Goal: Task Accomplishment & Management: Use online tool/utility

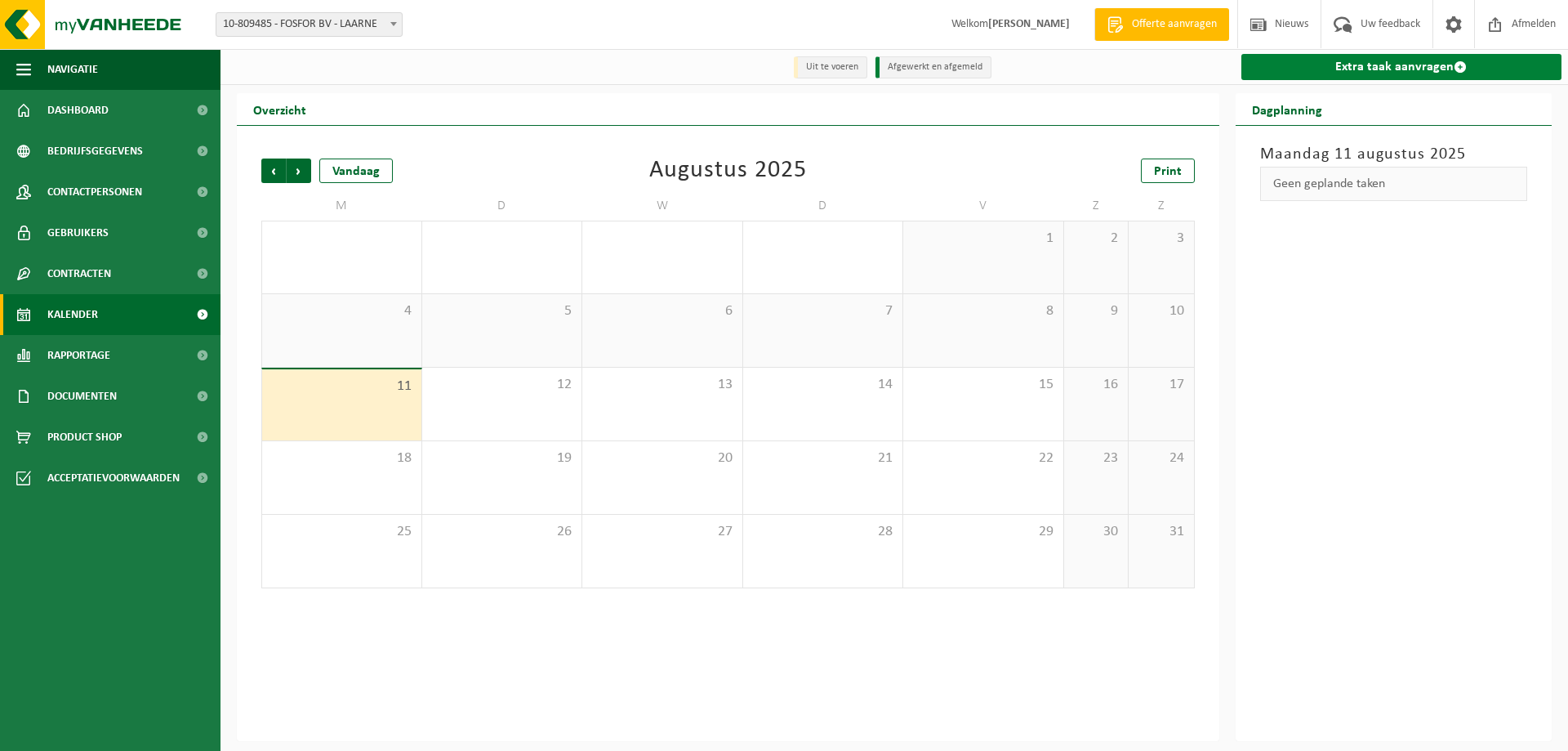
click at [1292, 68] on link "Extra taak aanvragen" at bounding box center [1401, 67] width 321 height 26
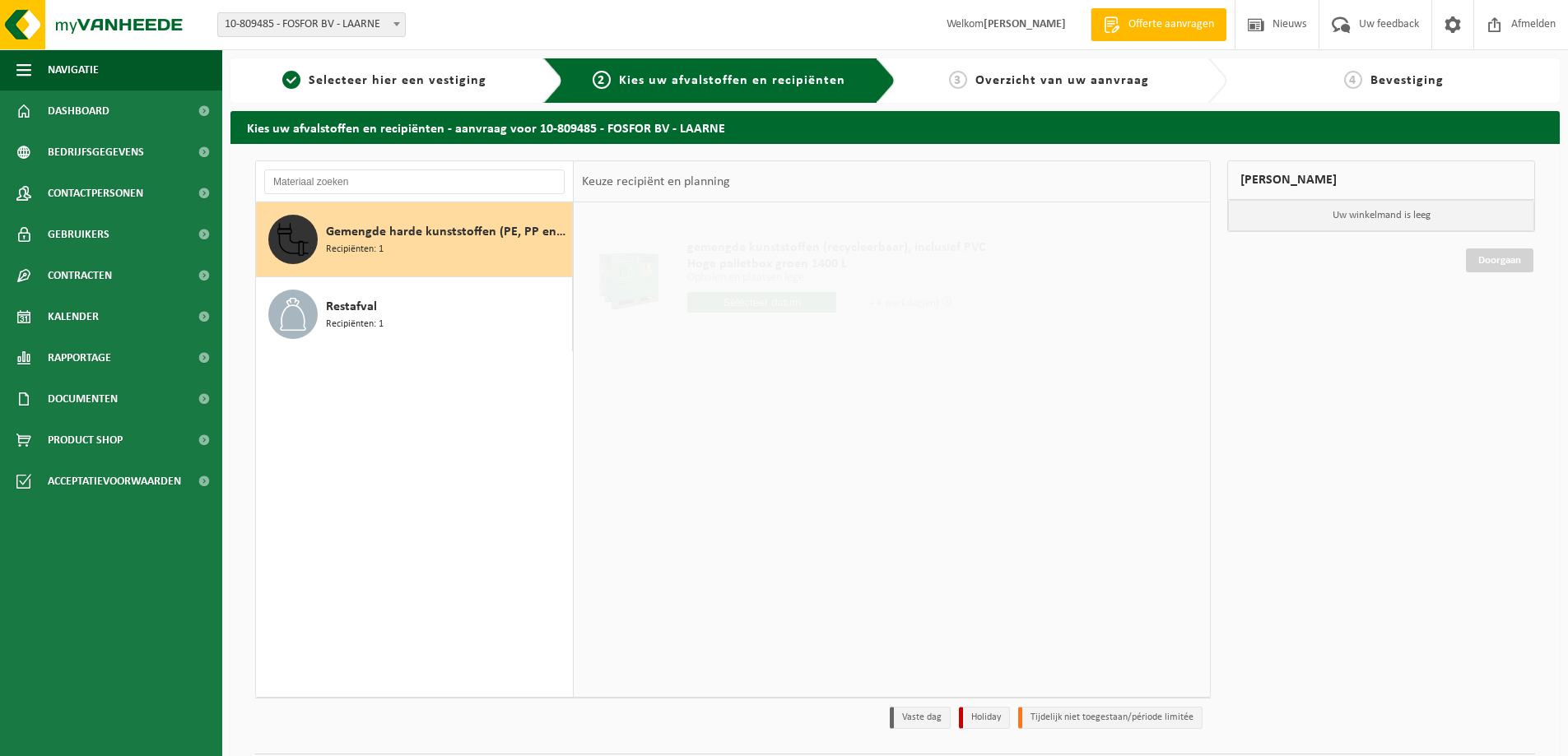
click at [447, 244] on div "Gemengde harde kunststoffen (PE, PP en PVC), recycleerbaar (industrieel) Recipi…" at bounding box center [447, 239] width 242 height 49
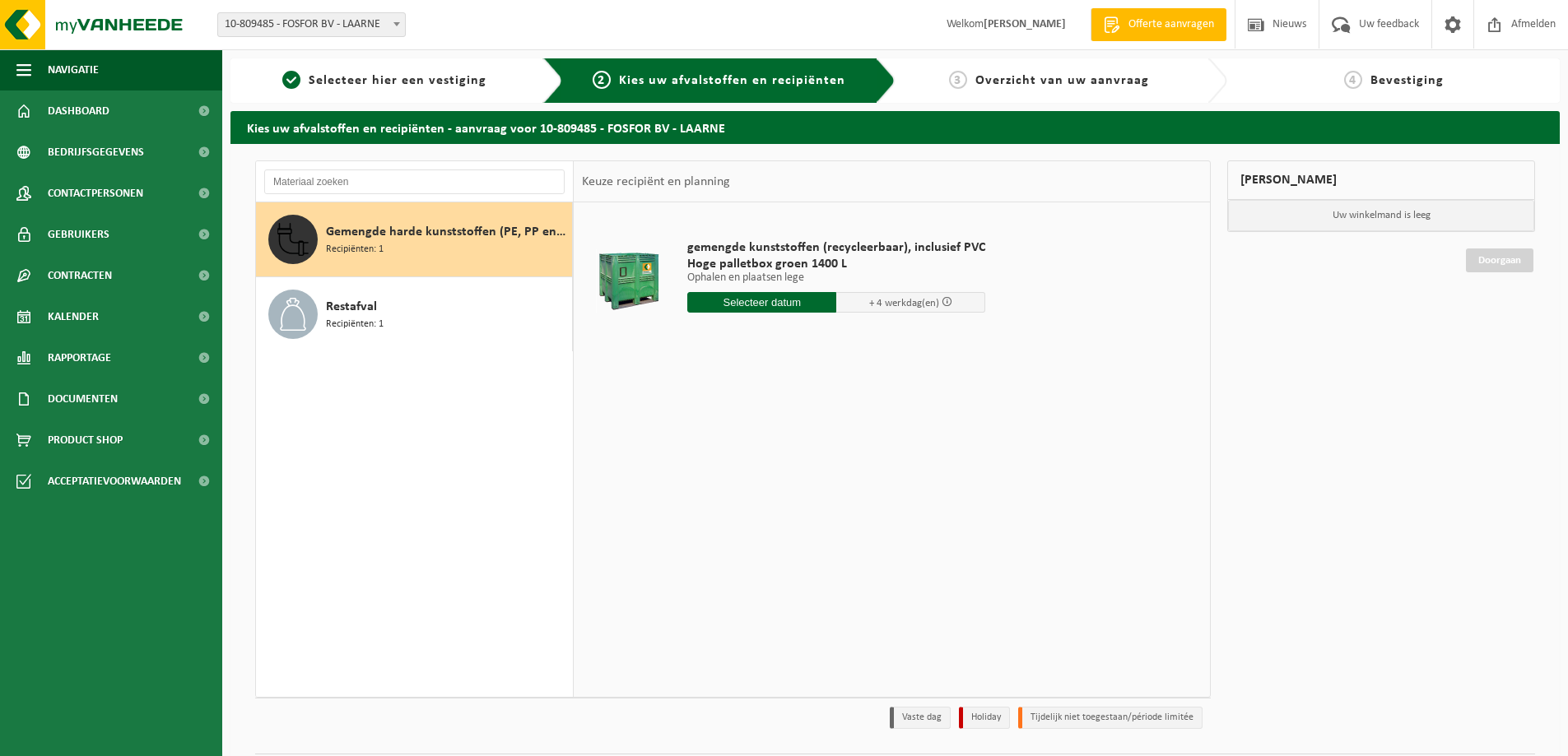
click at [707, 293] on input "text" at bounding box center [762, 301] width 149 height 20
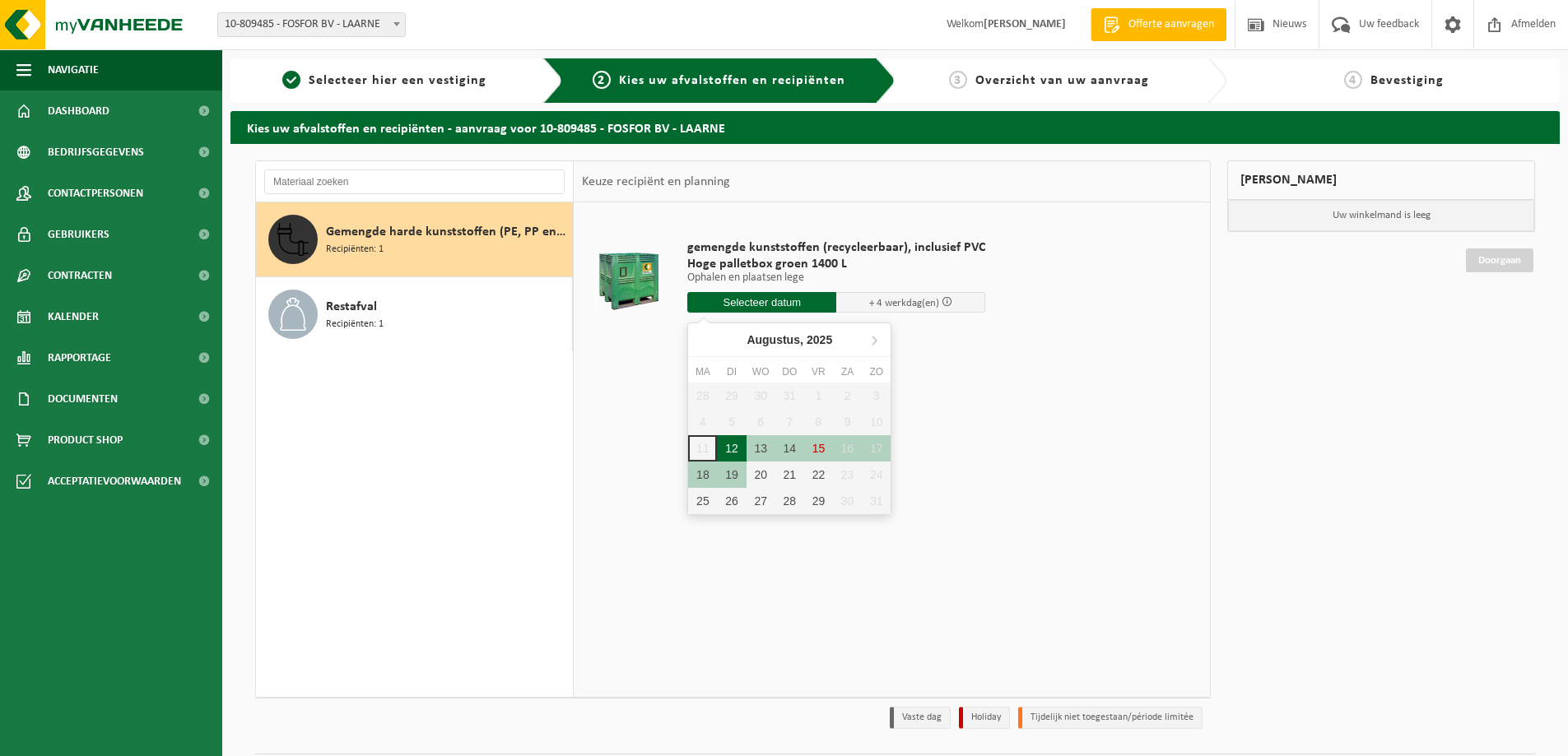
click at [724, 451] on div "12" at bounding box center [731, 449] width 29 height 26
type input "Van 2025-08-12"
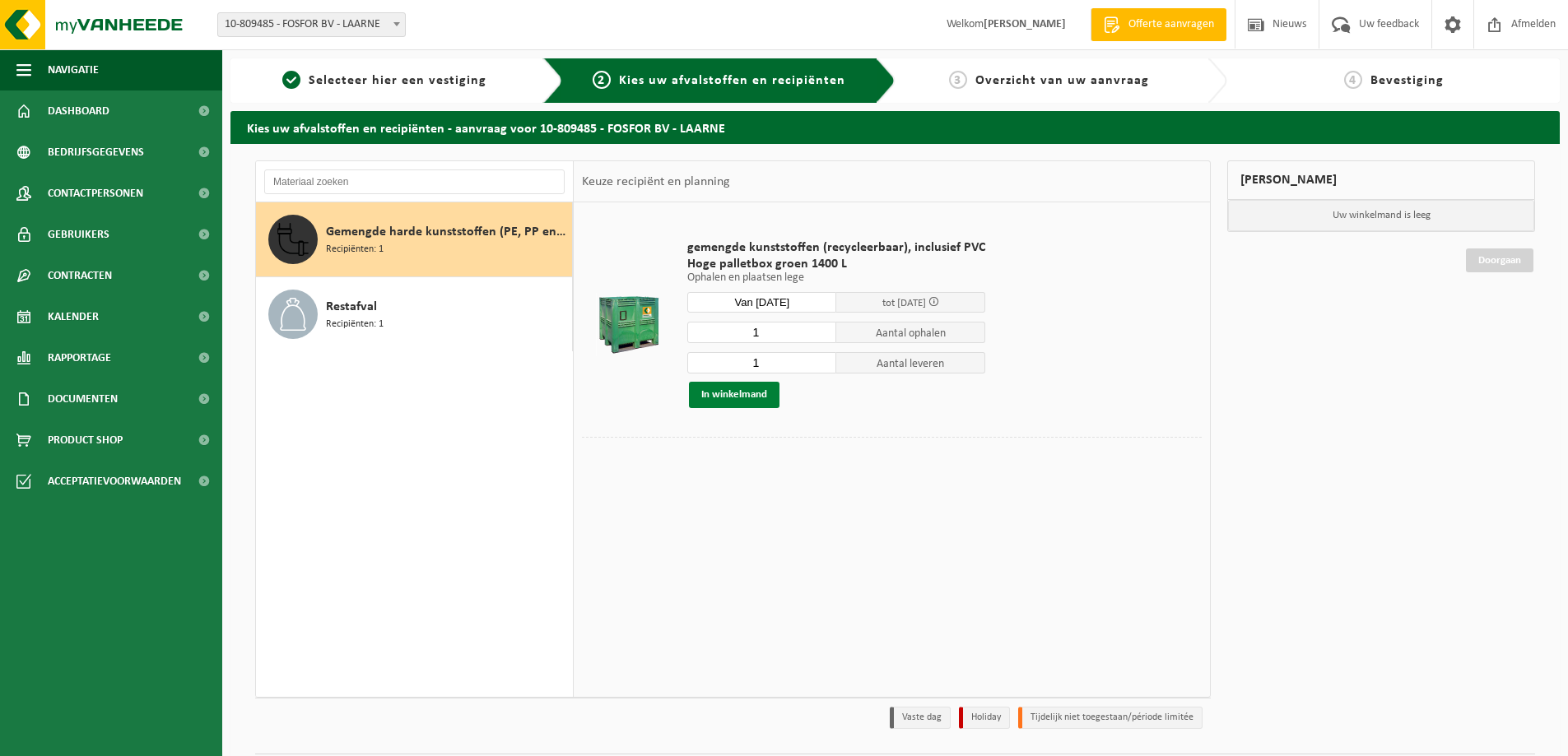
click at [728, 394] on button "In winkelmand" at bounding box center [734, 395] width 90 height 26
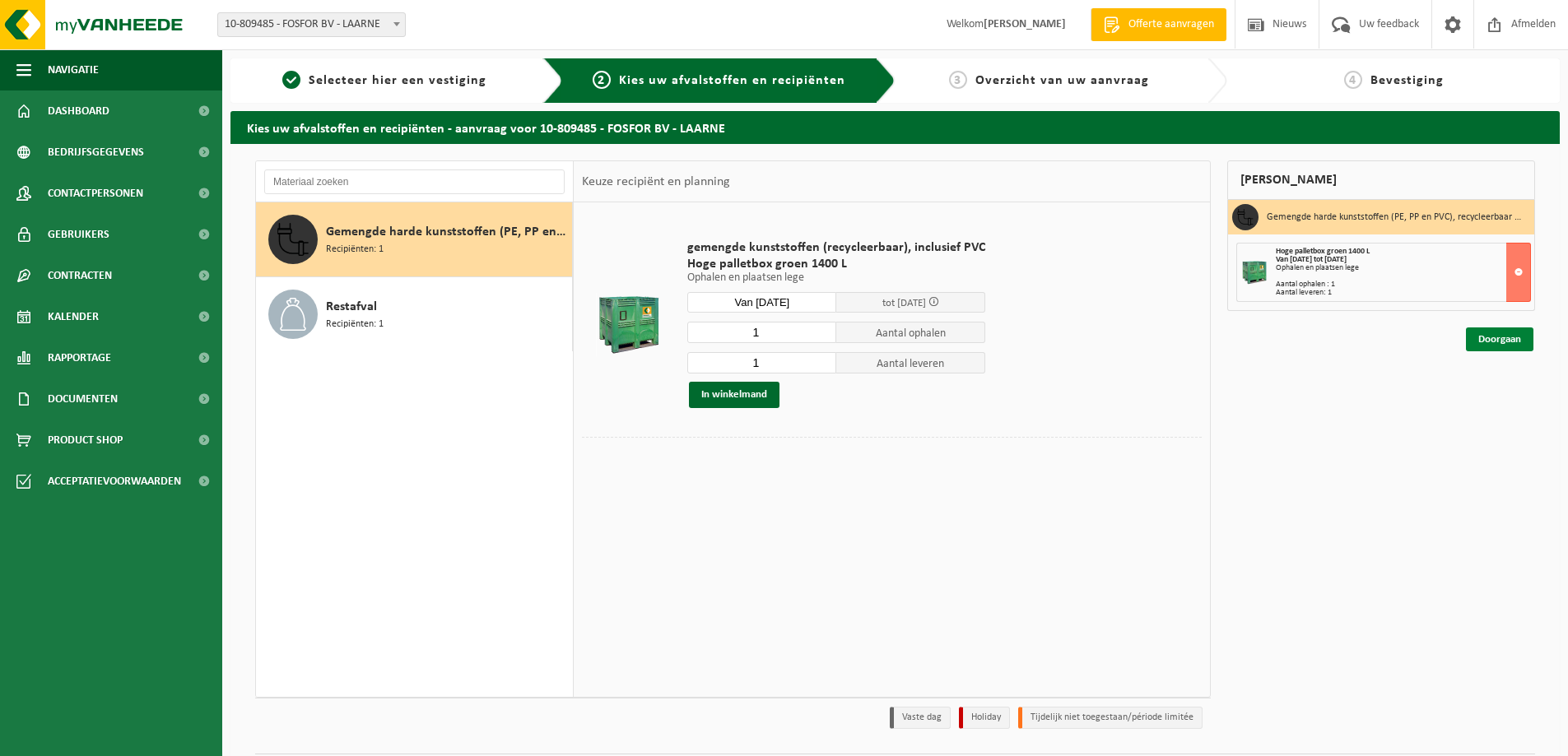
click at [1478, 343] on link "Doorgaan" at bounding box center [1499, 339] width 67 height 24
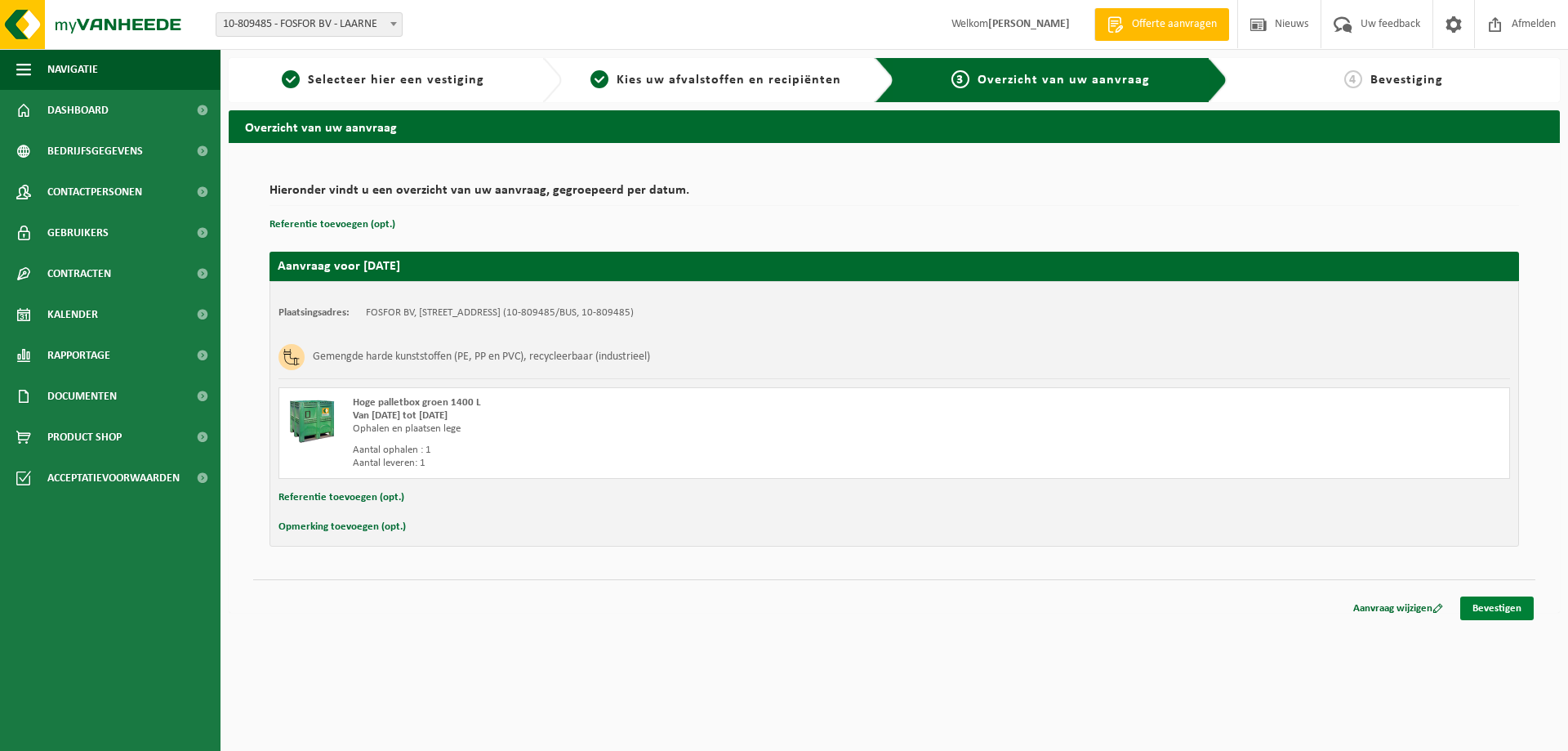
click at [1487, 611] on link "Bevestigen" at bounding box center [1497, 607] width 74 height 23
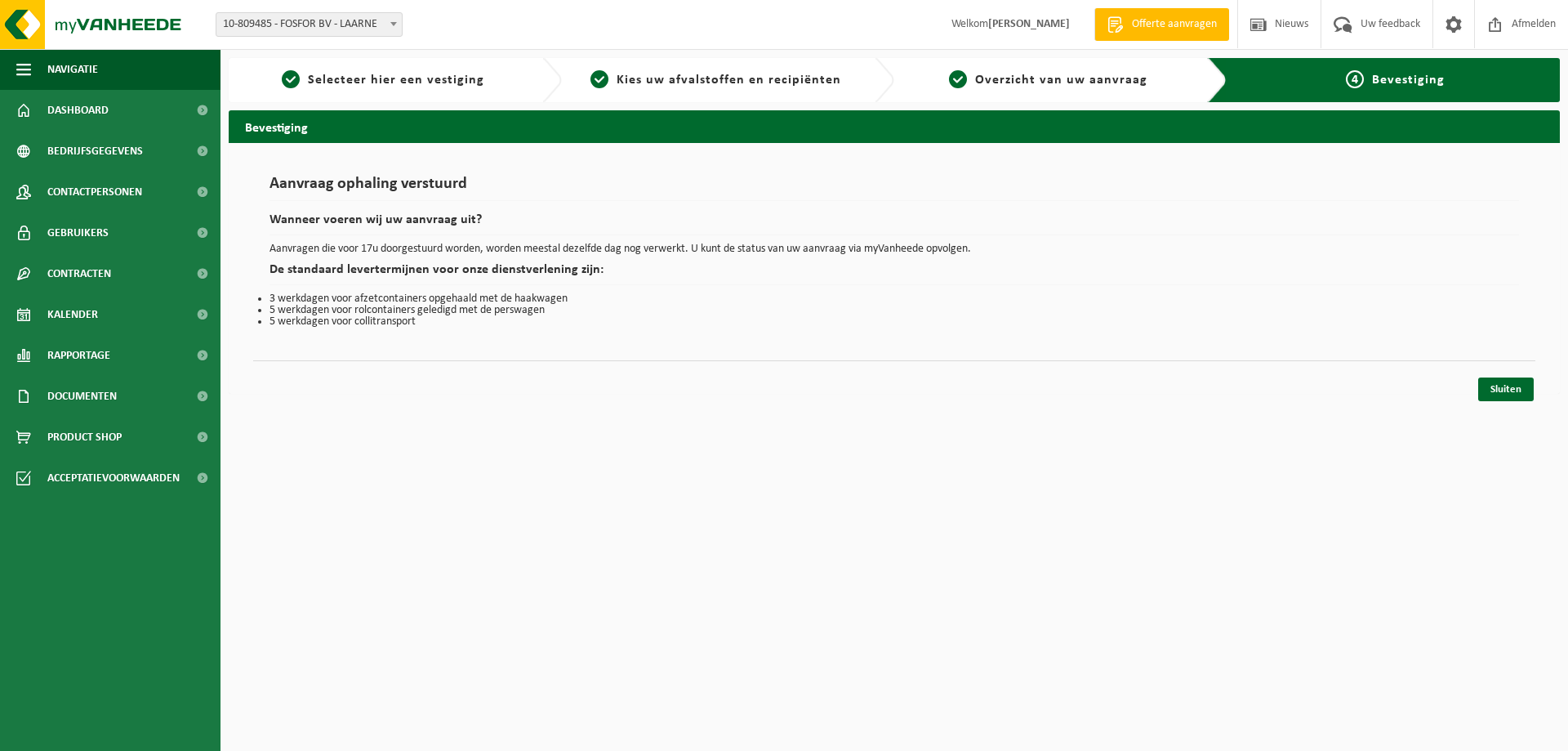
click at [1524, 393] on link "Sluiten" at bounding box center [1506, 389] width 56 height 23
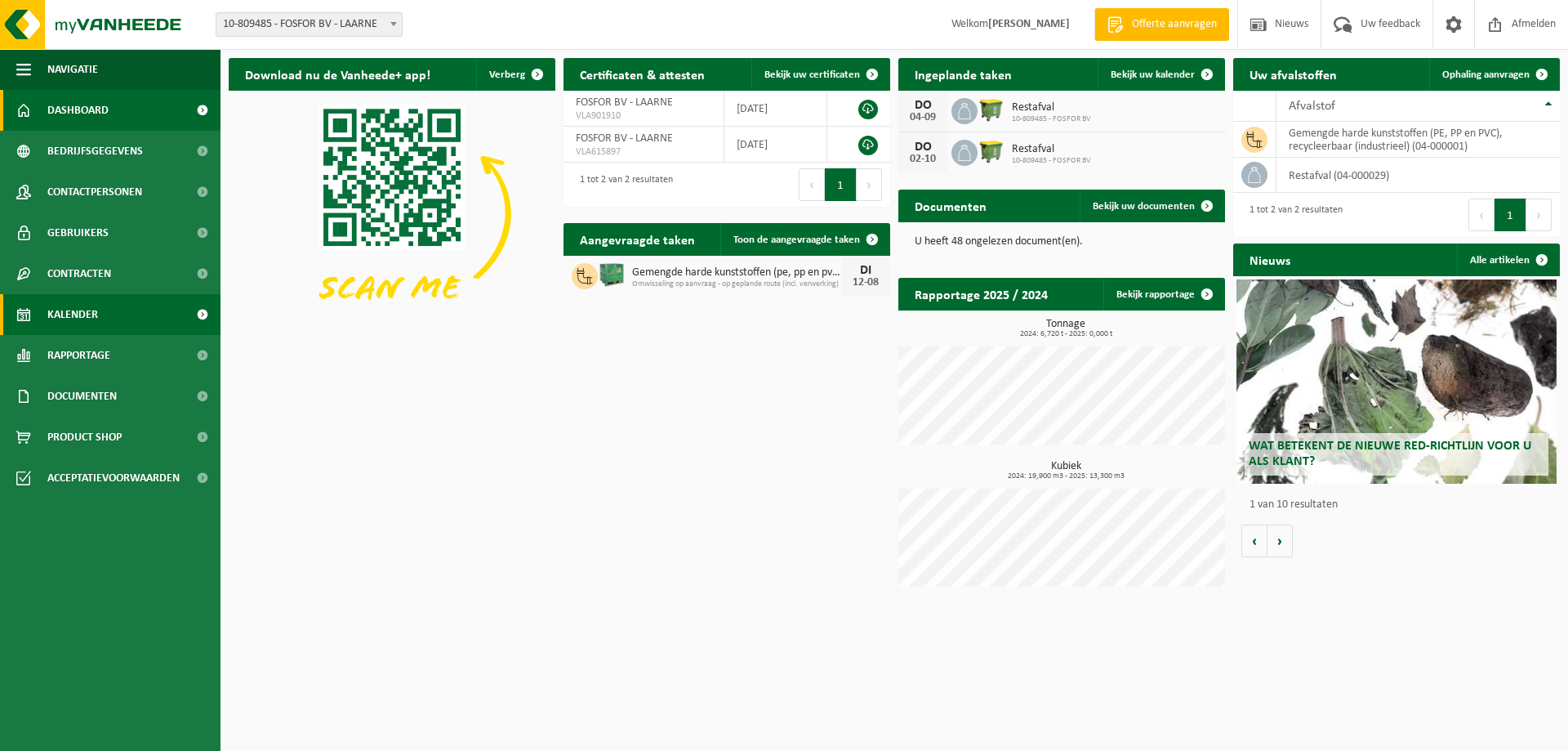
click at [99, 311] on link "Kalender" at bounding box center [110, 314] width 221 height 41
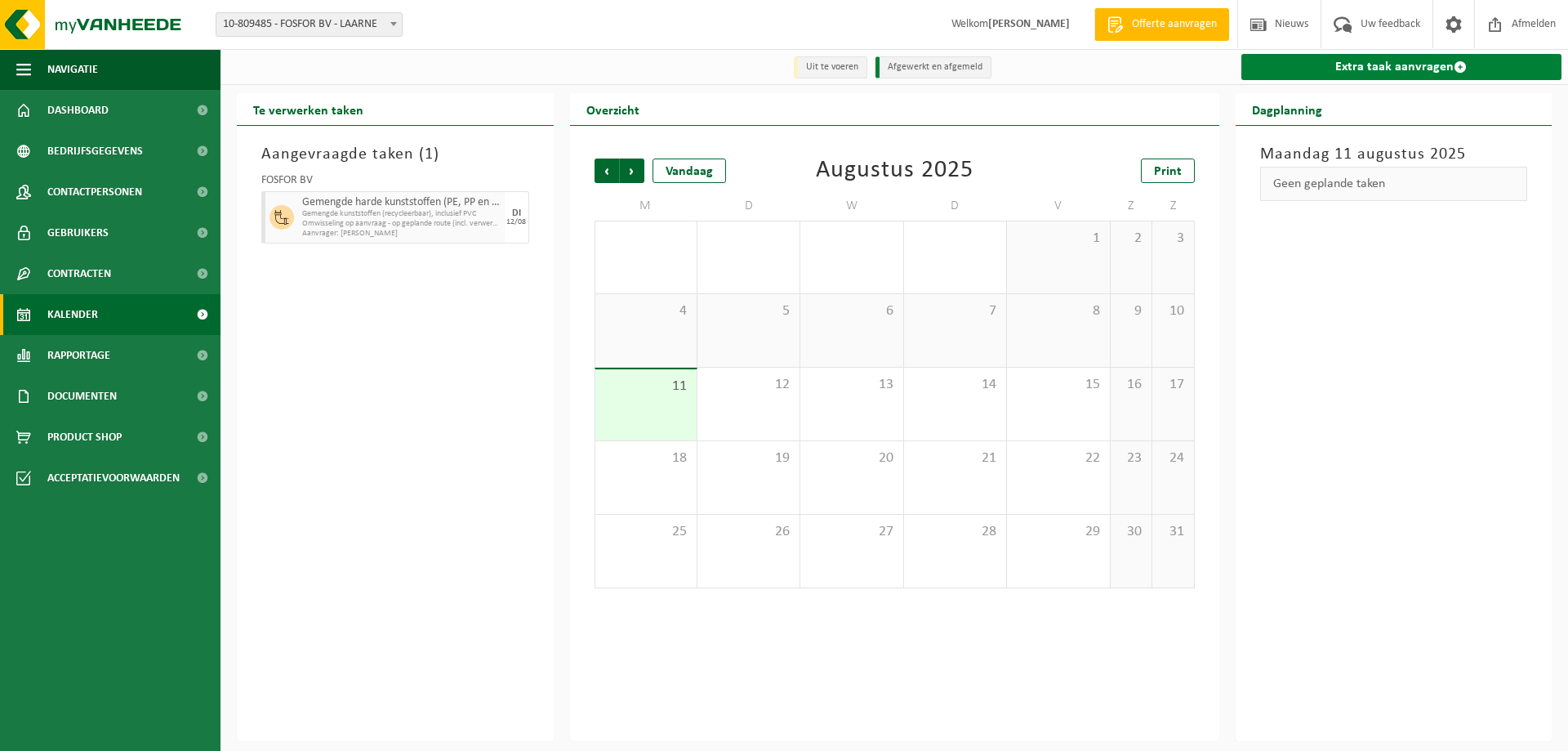
click at [1412, 61] on link "Extra taak aanvragen" at bounding box center [1401, 67] width 321 height 26
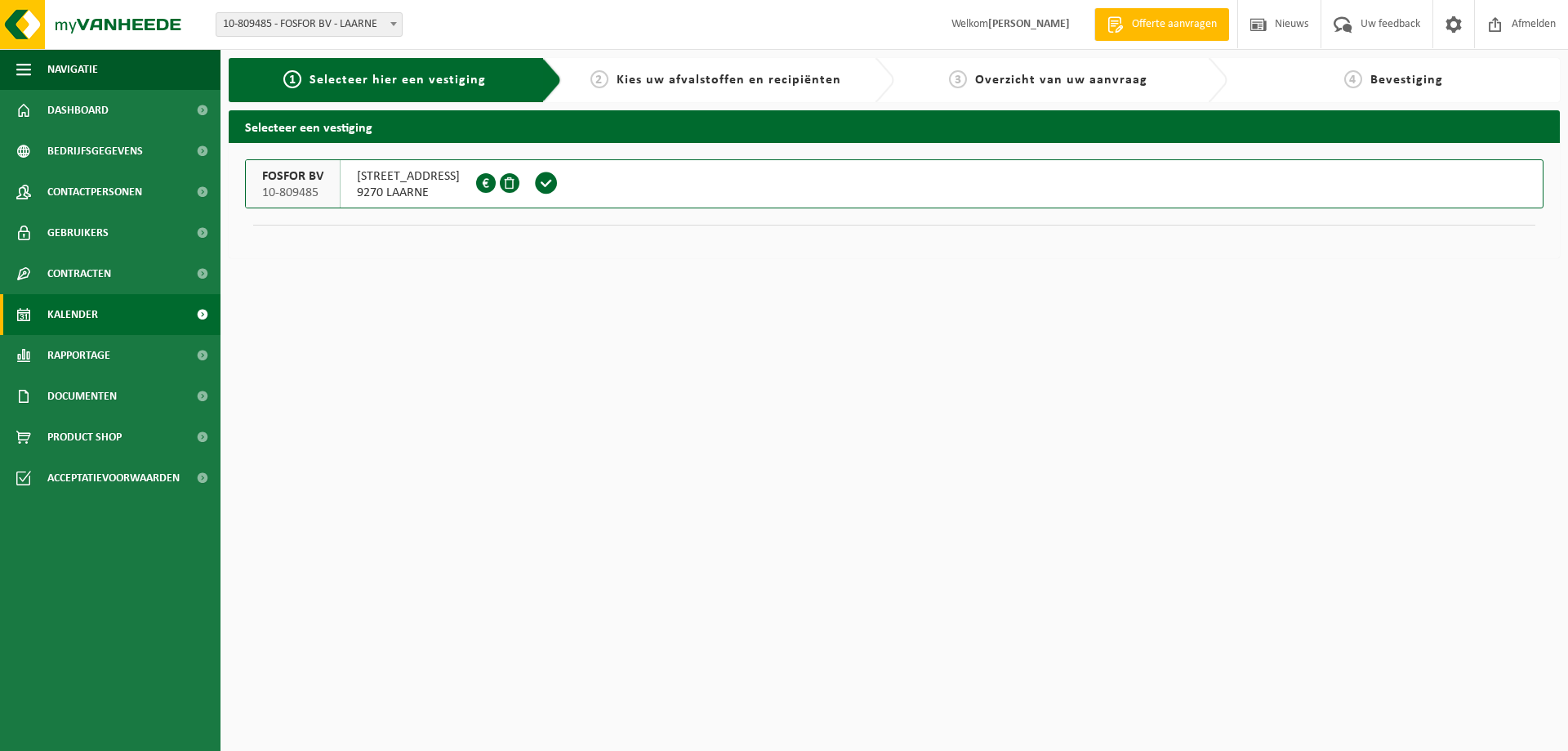
click at [99, 318] on link "Kalender" at bounding box center [110, 314] width 221 height 41
click at [292, 184] on div "FOSFOR BV 10-809485" at bounding box center [293, 184] width 95 height 47
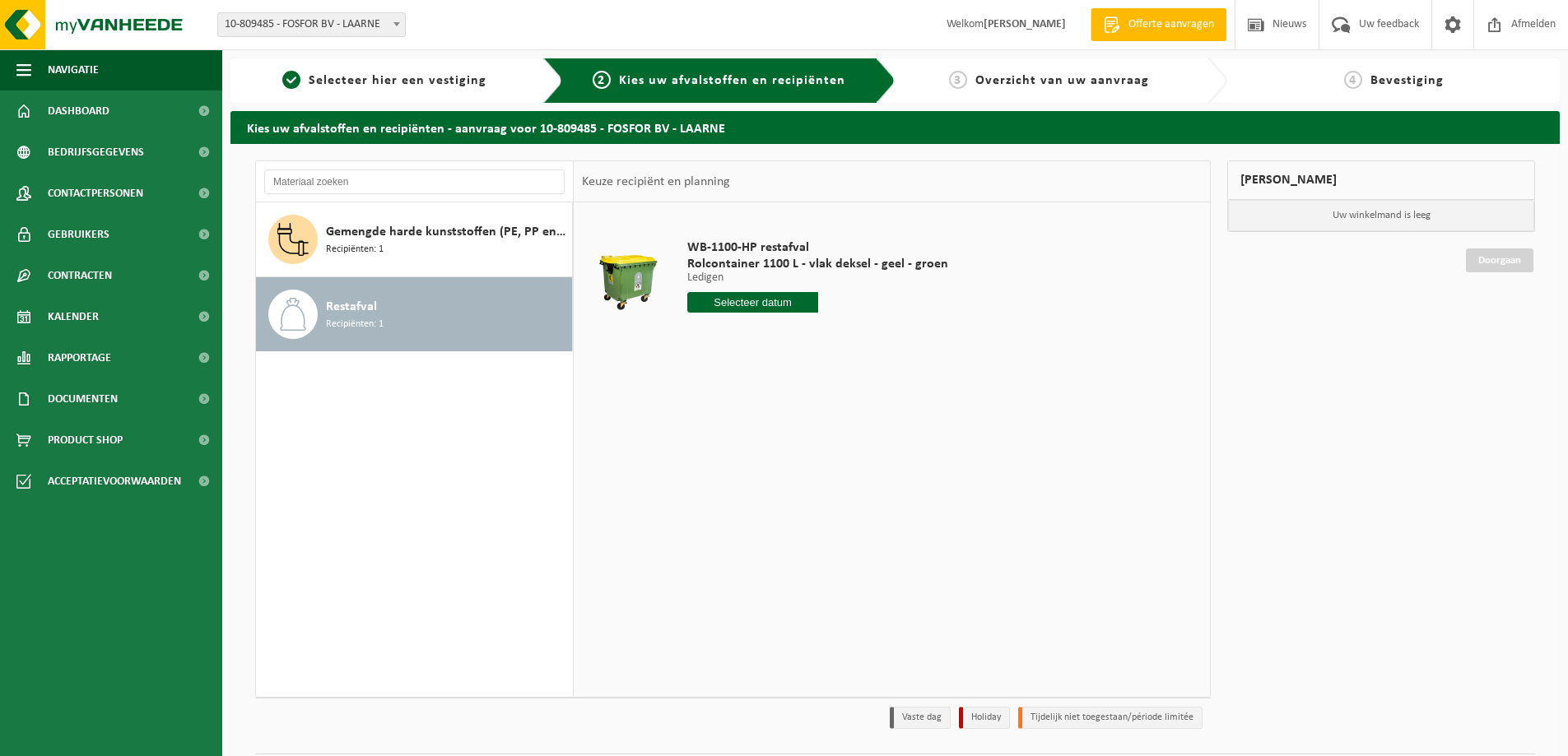
click at [783, 310] on input "text" at bounding box center [752, 301] width 131 height 20
click at [782, 447] on div "14" at bounding box center [790, 449] width 29 height 26
type input "Van 2025-08-14"
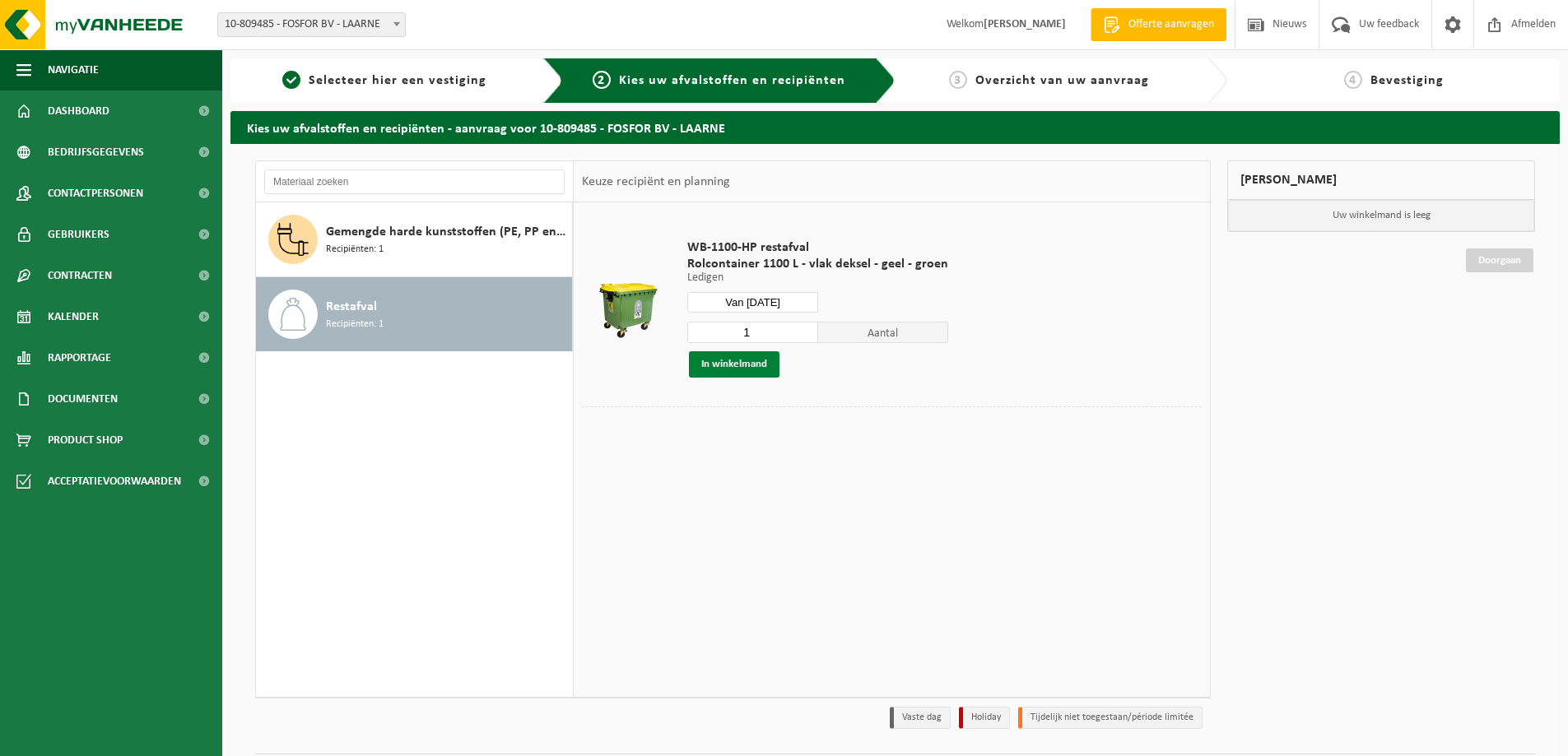
click at [749, 370] on button "In winkelmand" at bounding box center [734, 364] width 90 height 26
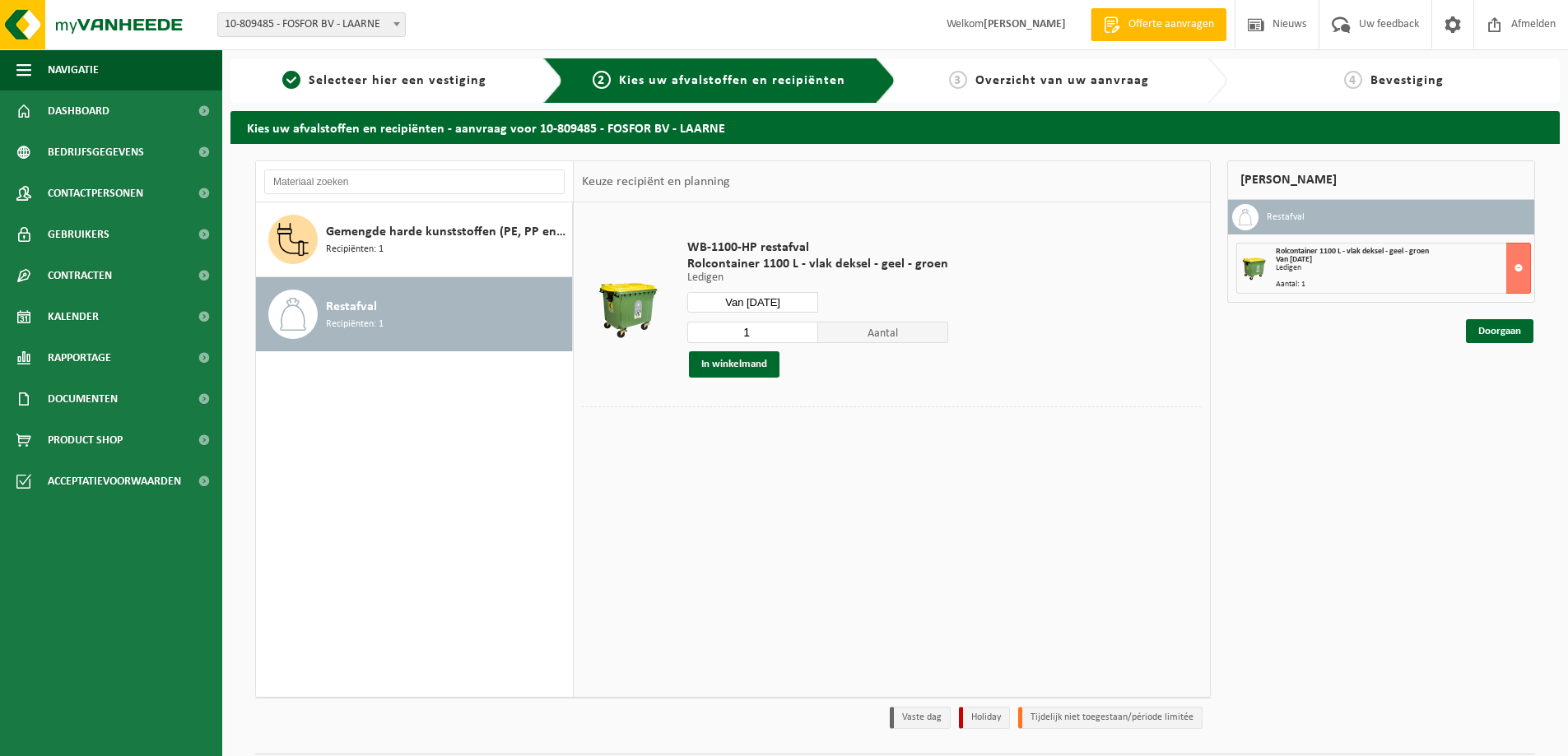
click at [1508, 344] on div "Mijn winkelmand Restafval Rolcontainer 1100 L - vlak deksel - geel - groen Van …" at bounding box center [1381, 449] width 324 height 576
click at [1505, 335] on link "Doorgaan" at bounding box center [1499, 330] width 67 height 24
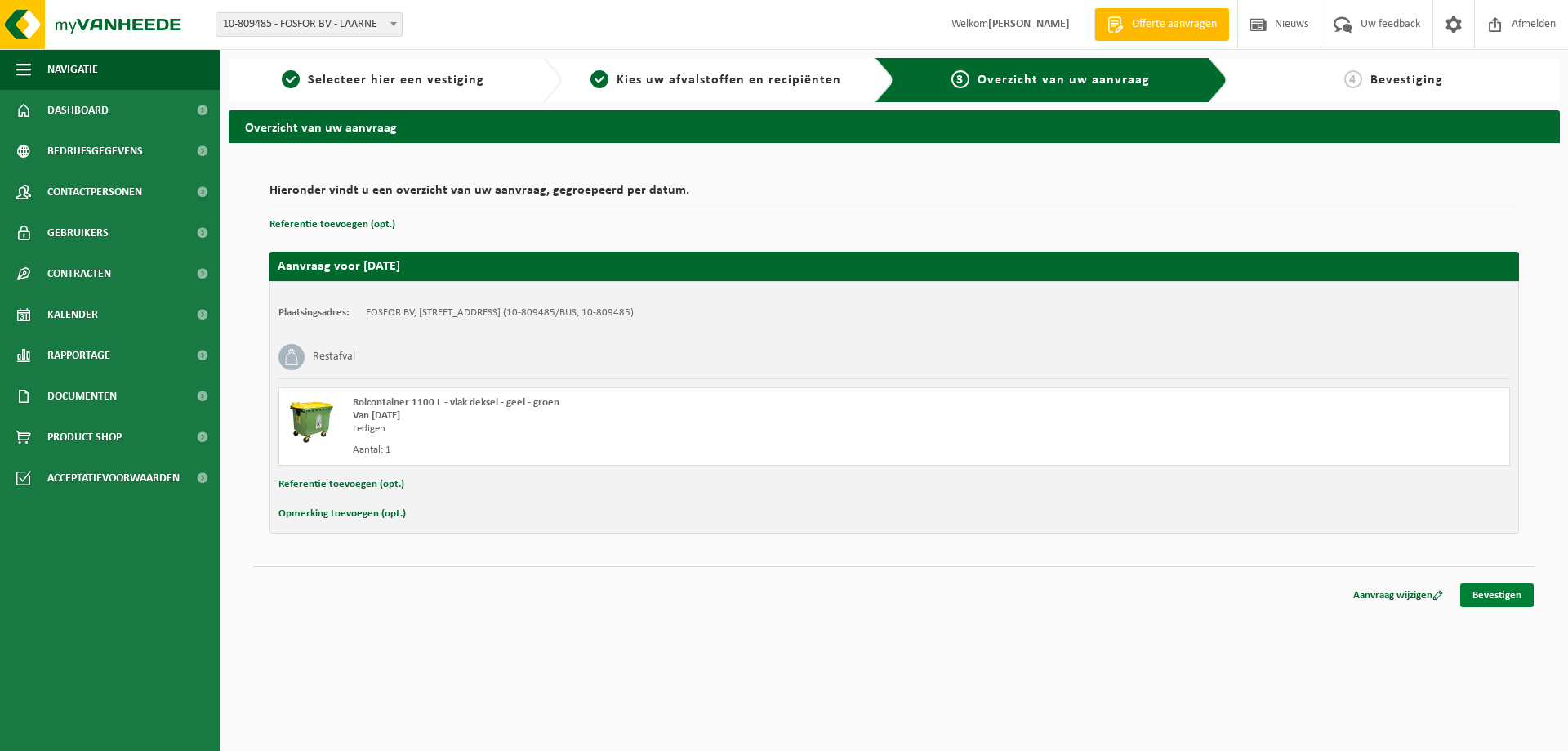
click at [1503, 593] on link "Bevestigen" at bounding box center [1497, 594] width 74 height 23
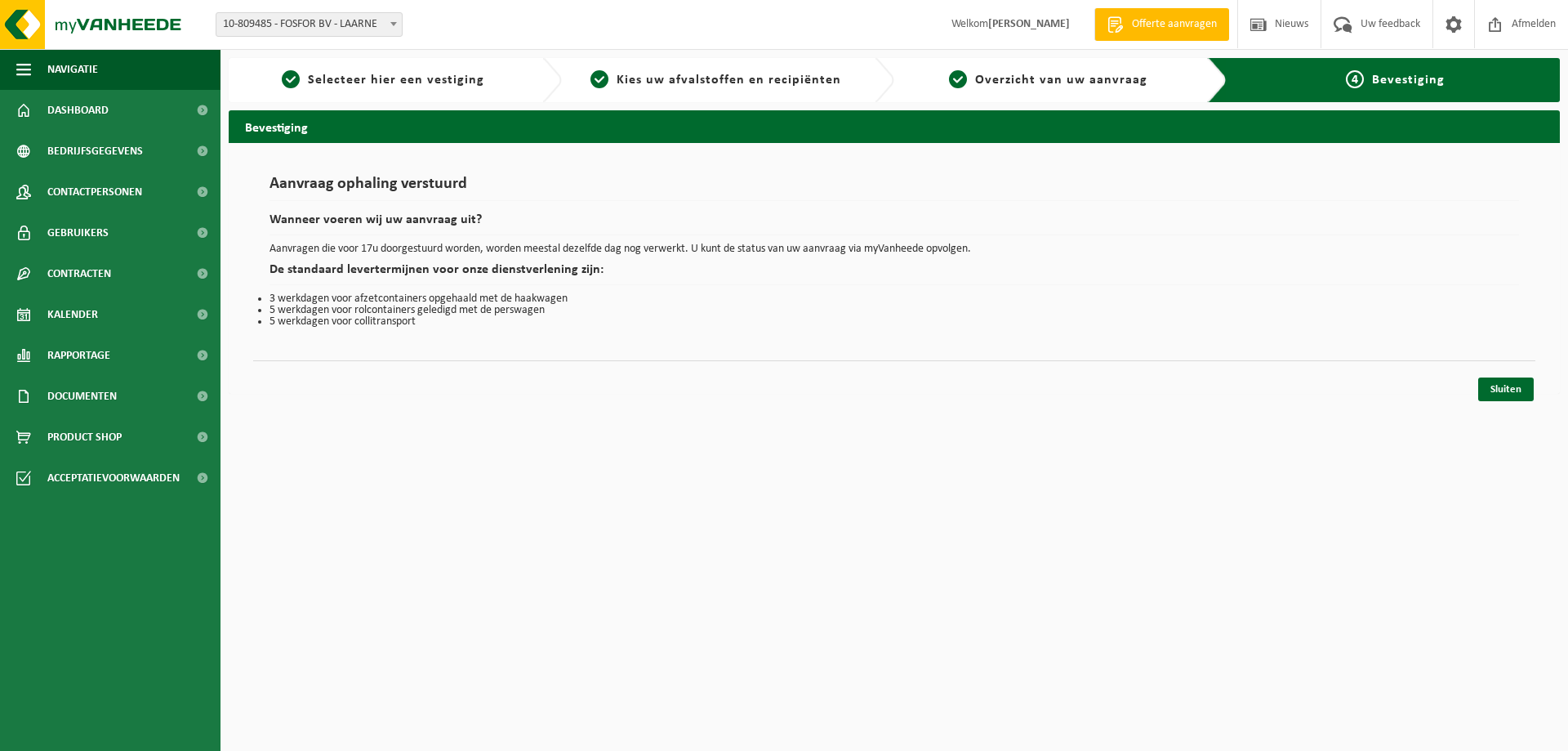
click at [1533, 386] on div "Sluiten" at bounding box center [1506, 389] width 59 height 23
click at [1518, 391] on link "Sluiten" at bounding box center [1506, 389] width 56 height 23
